Goal: Task Accomplishment & Management: Use online tool/utility

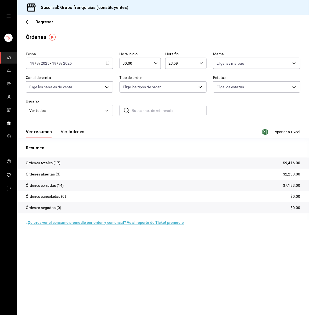
click at [10, 54] on span "mailbox folders" at bounding box center [9, 57] width 4 height 7
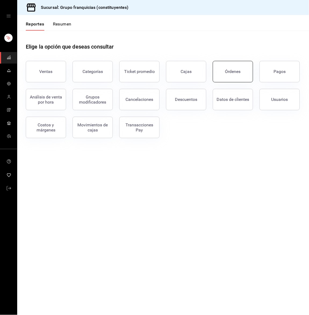
click at [228, 72] on div "Órdenes" at bounding box center [233, 71] width 16 height 5
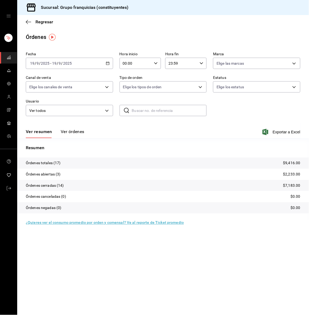
click at [72, 132] on button "Ver órdenes" at bounding box center [73, 133] width 24 height 9
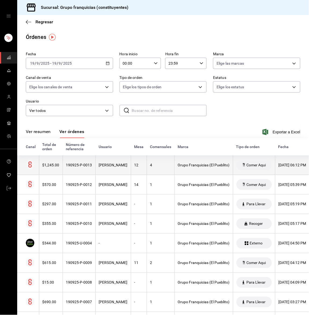
click at [92, 164] on th "190925-P-0013" at bounding box center [79, 165] width 33 height 20
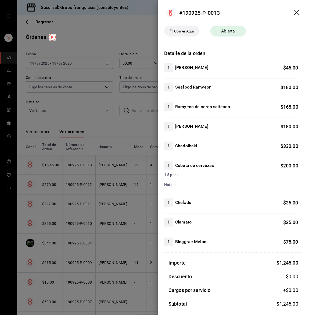
click at [59, 117] on div at bounding box center [154, 157] width 309 height 315
